Goal: Transaction & Acquisition: Purchase product/service

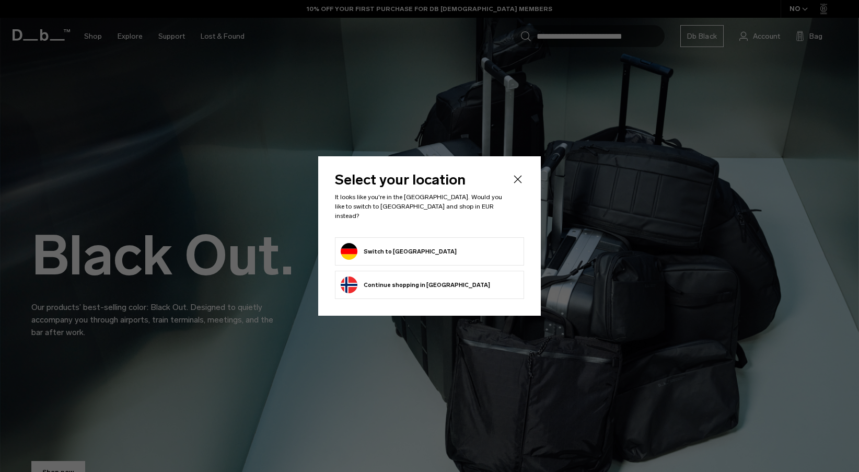
click at [440, 250] on form "Switch to Germany" at bounding box center [430, 251] width 178 height 17
click at [387, 251] on button "Switch to Germany" at bounding box center [399, 251] width 116 height 17
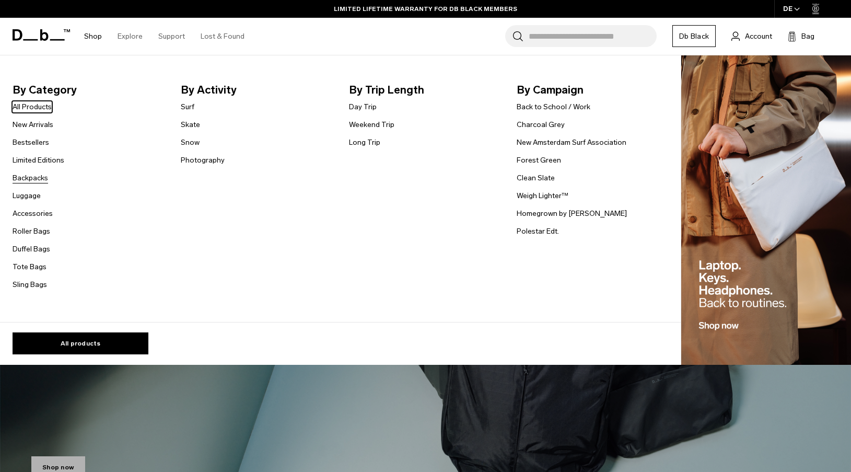
click at [38, 179] on link "Backpacks" at bounding box center [31, 177] width 36 height 11
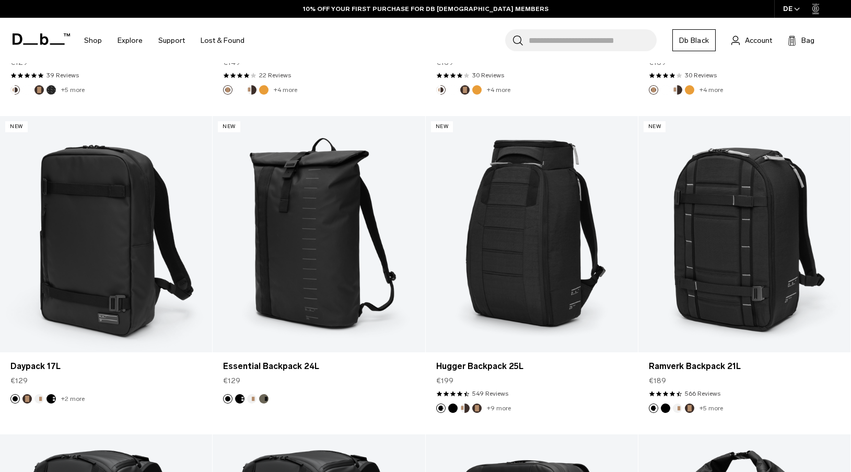
scroll to position [1125, 0]
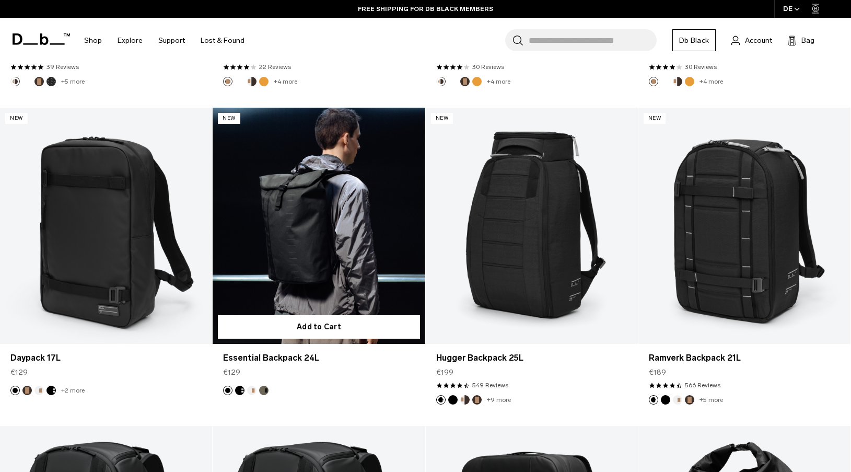
click at [353, 231] on link "Essential Backpack 24L" at bounding box center [319, 226] width 212 height 236
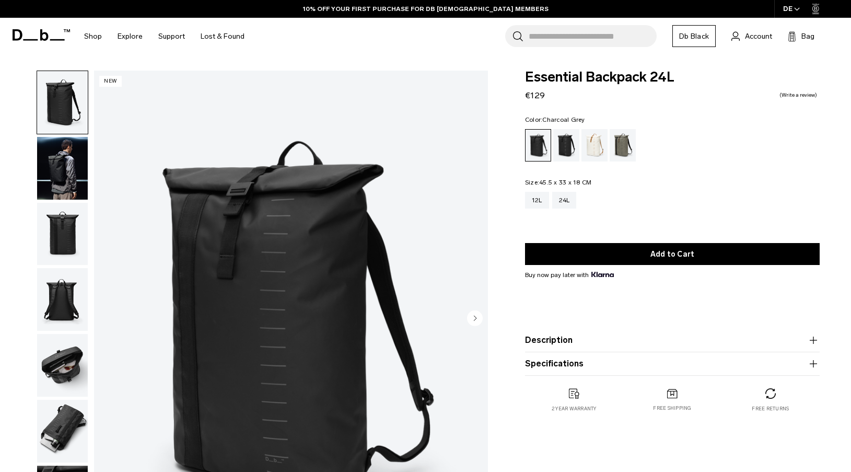
click at [567, 147] on div "Charcoal Grey" at bounding box center [566, 145] width 27 height 32
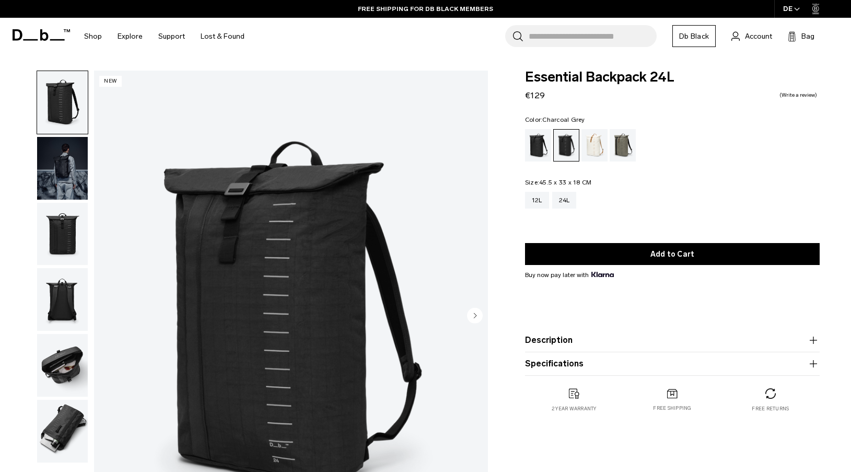
click at [65, 155] on img "button" at bounding box center [62, 168] width 51 height 63
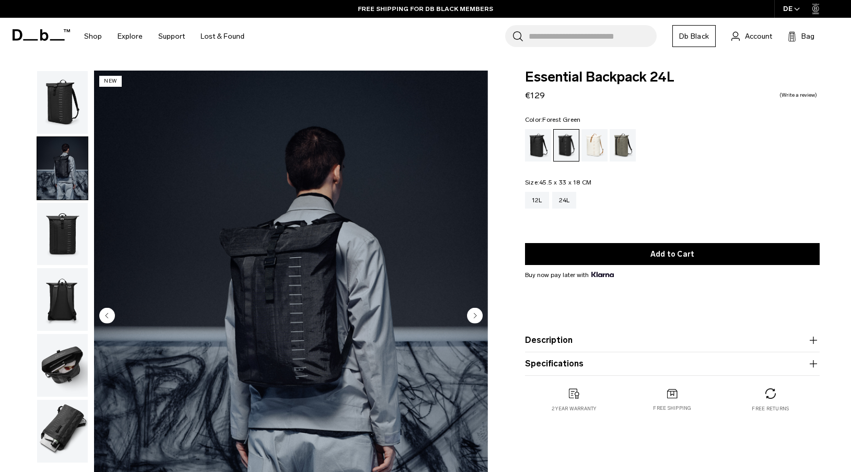
click at [628, 145] on div "Forest Green" at bounding box center [623, 145] width 27 height 32
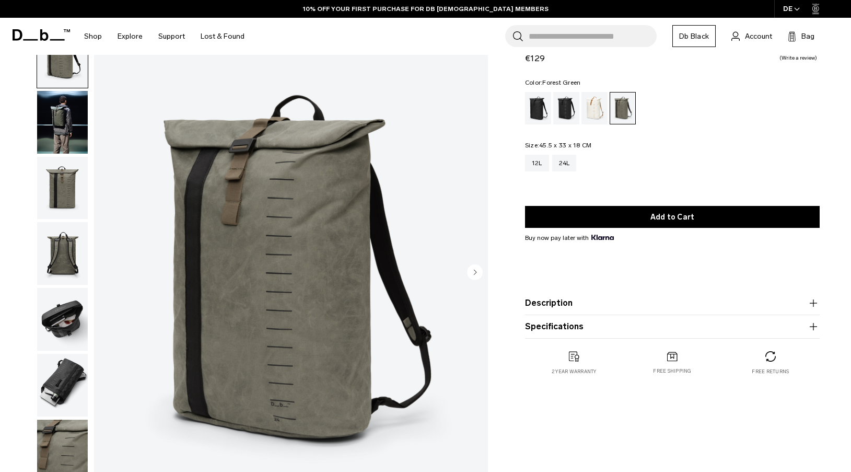
scroll to position [57, 0]
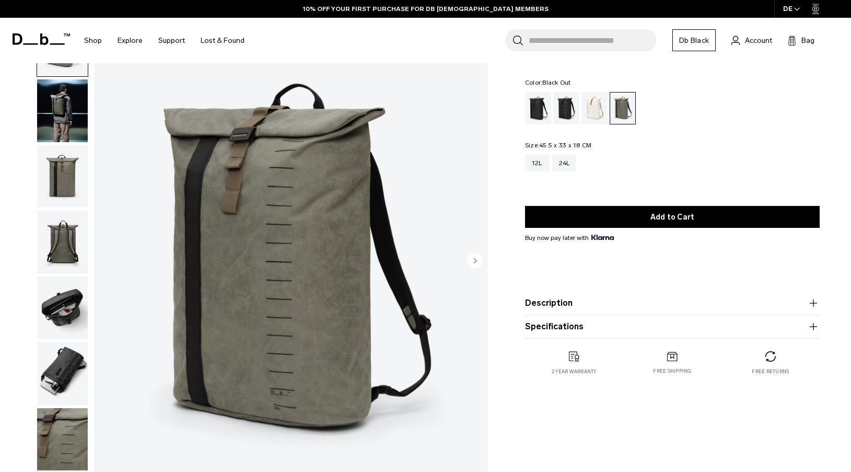
click at [539, 109] on div "Black Out" at bounding box center [538, 108] width 27 height 32
